Goal: Information Seeking & Learning: Find specific page/section

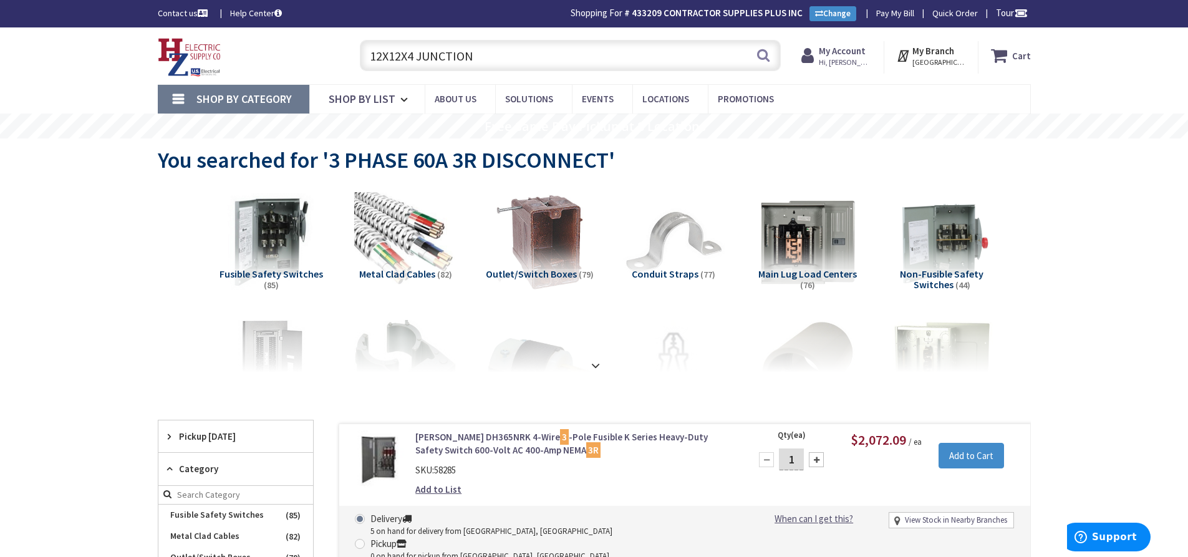
drag, startPoint x: 482, startPoint y: 56, endPoint x: 364, endPoint y: 65, distance: 118.8
click at [364, 65] on input "12X12X4 JUNCTION" at bounding box center [570, 55] width 421 height 31
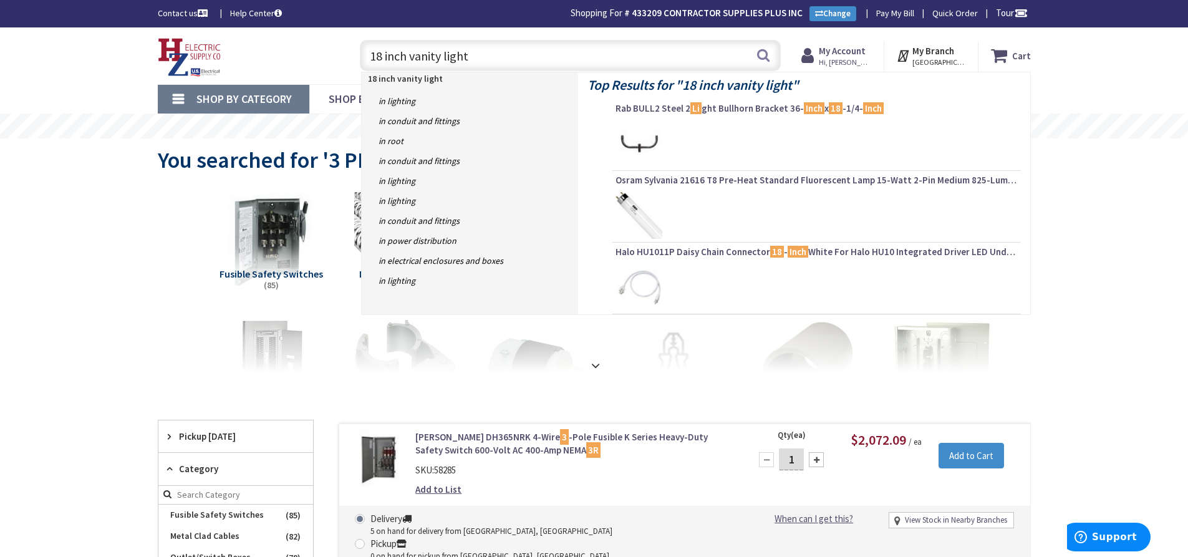
type input "18 inch vanity lights"
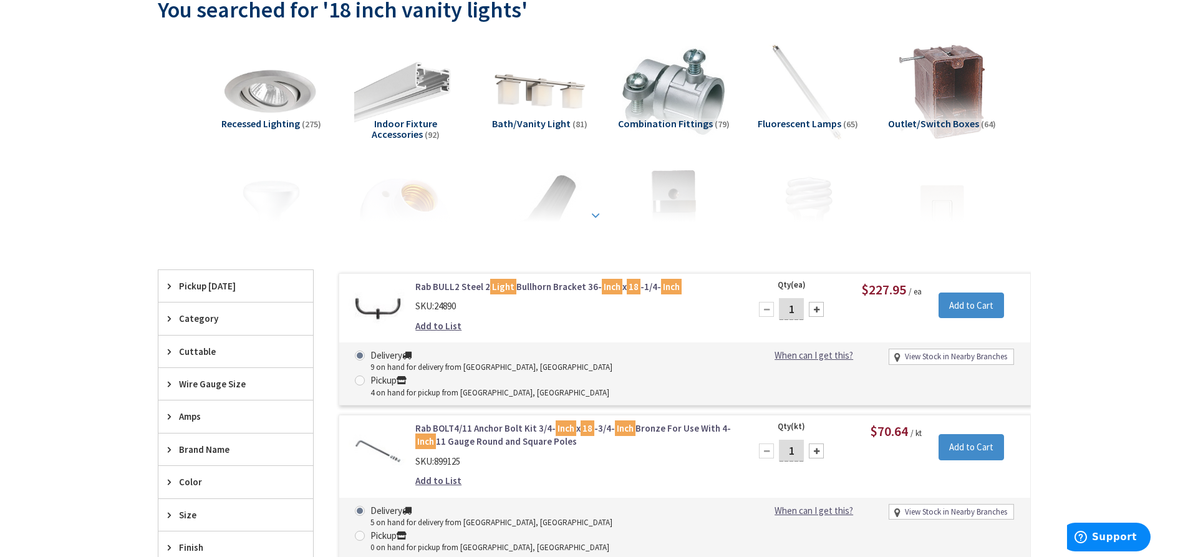
scroll to position [187, 0]
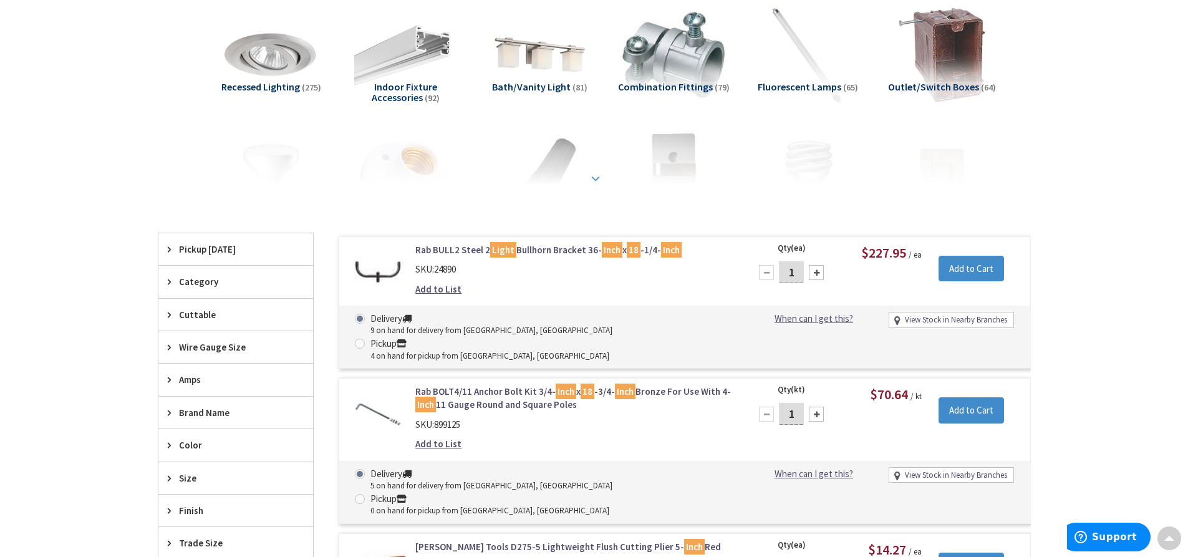
click at [592, 178] on strong at bounding box center [595, 179] width 15 height 14
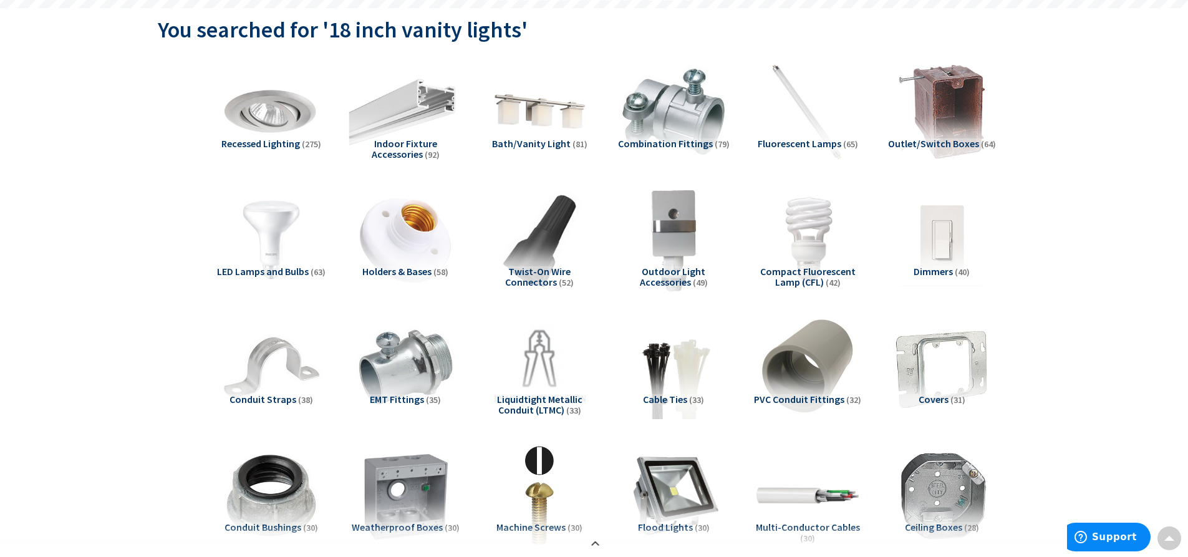
scroll to position [0, 0]
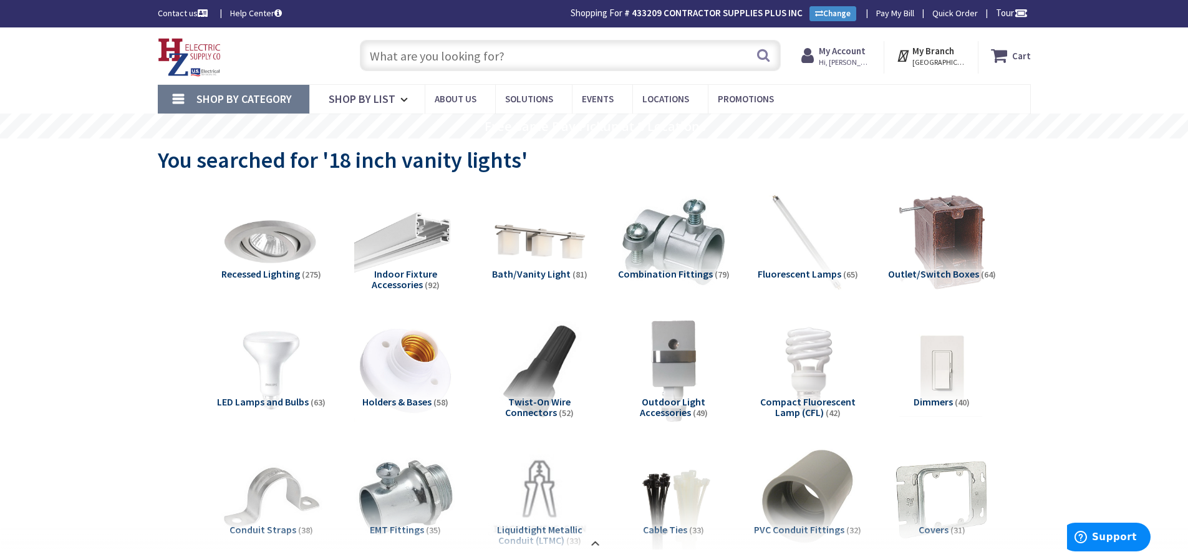
click at [445, 56] on input "text" at bounding box center [570, 55] width 421 height 31
type input "vanity lights"
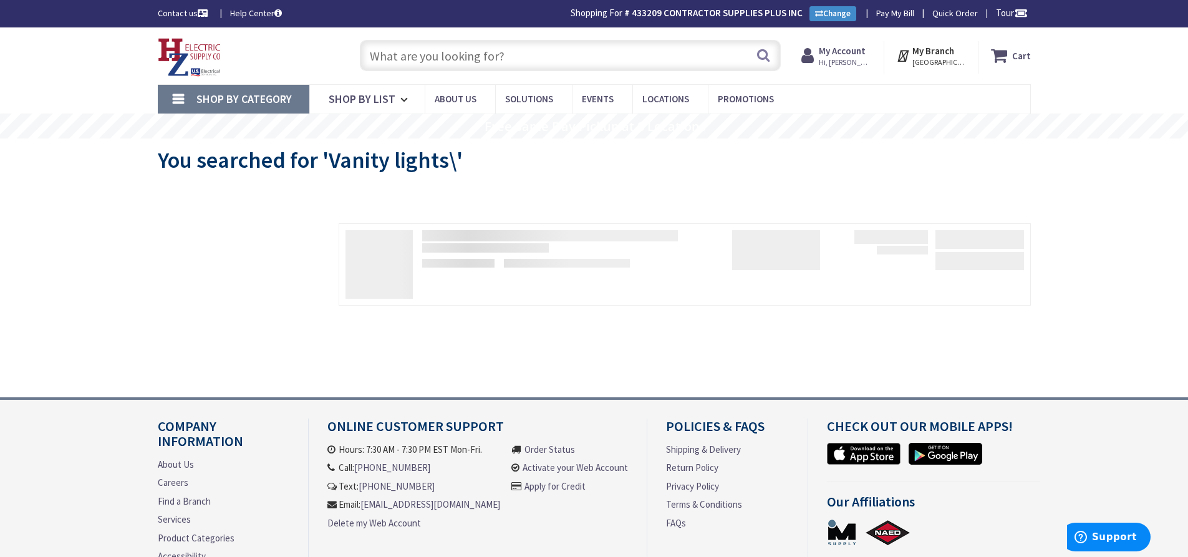
click at [493, 53] on input "text" at bounding box center [570, 55] width 421 height 31
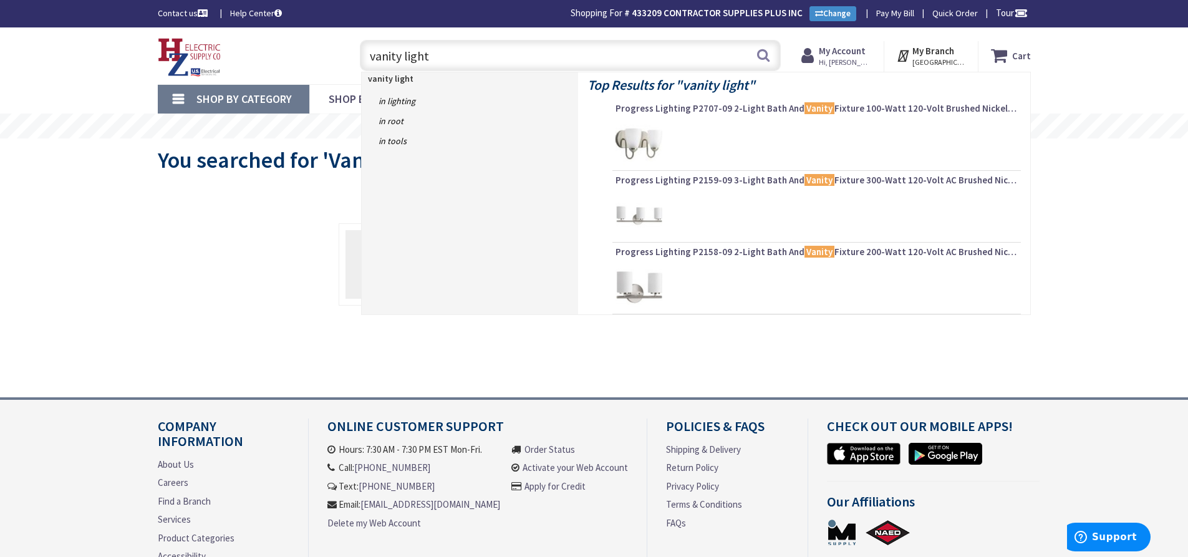
type input "vanity lights"
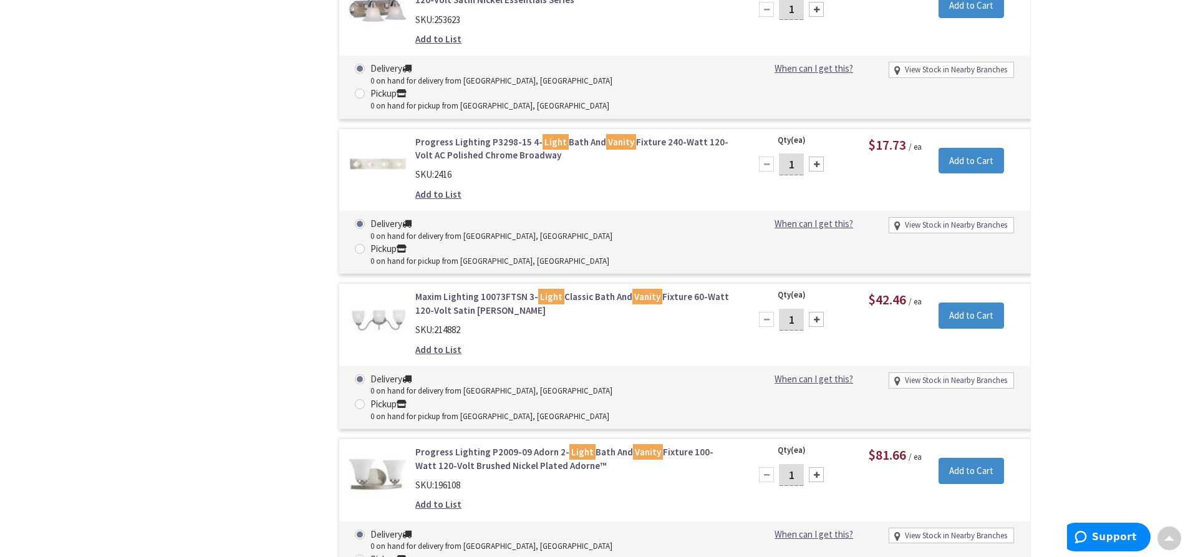
scroll to position [12189, 0]
